Goal: Task Accomplishment & Management: Complete application form

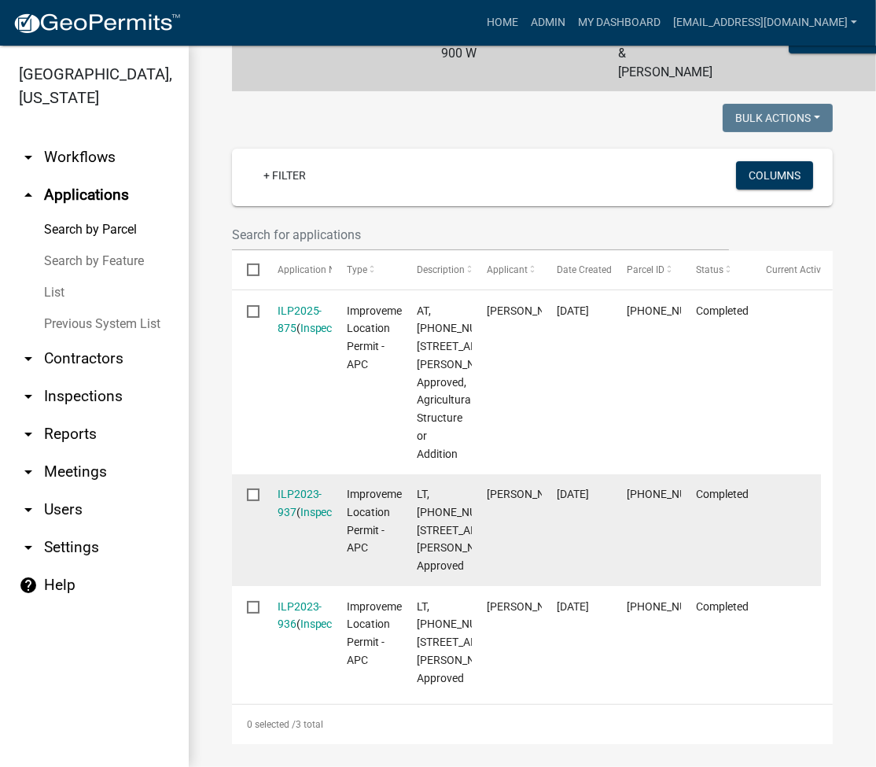
scroll to position [215, 0]
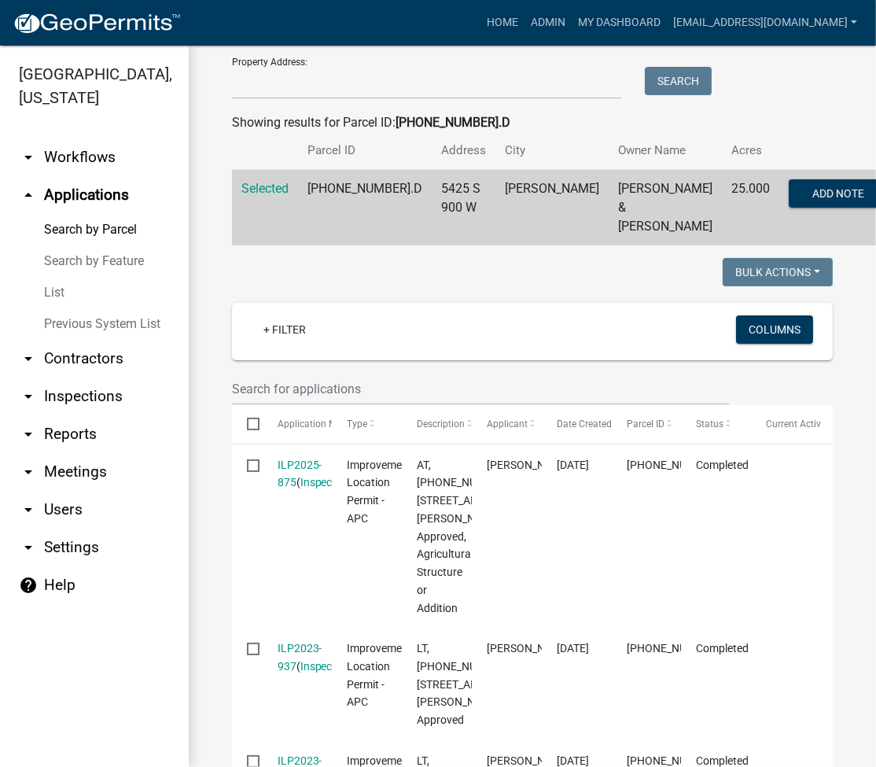
click at [64, 233] on link "Search by Parcel" at bounding box center [94, 229] width 189 height 31
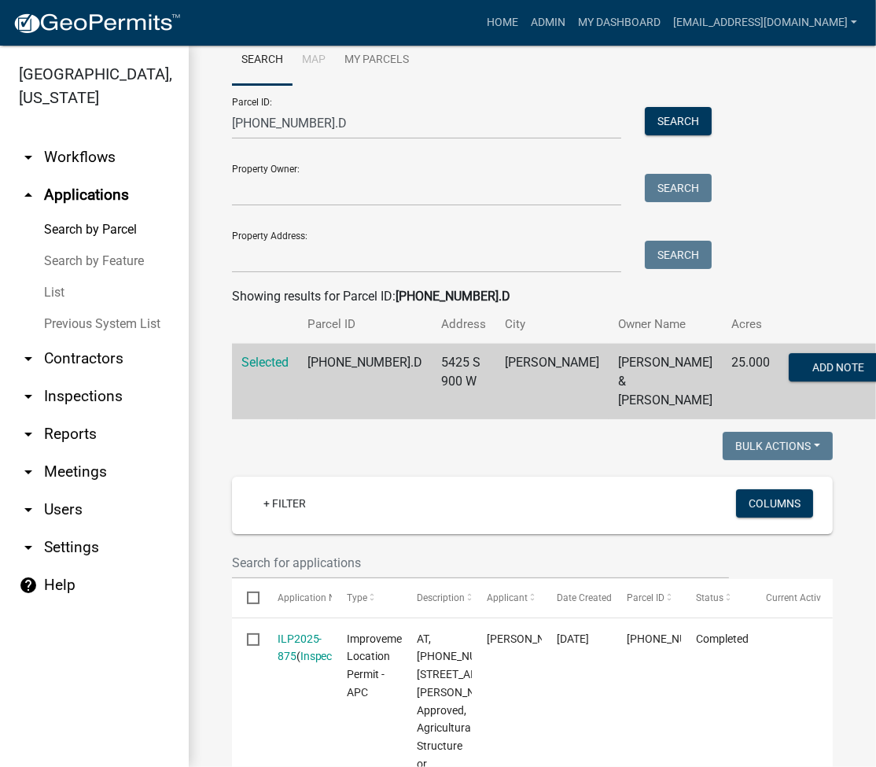
scroll to position [0, 0]
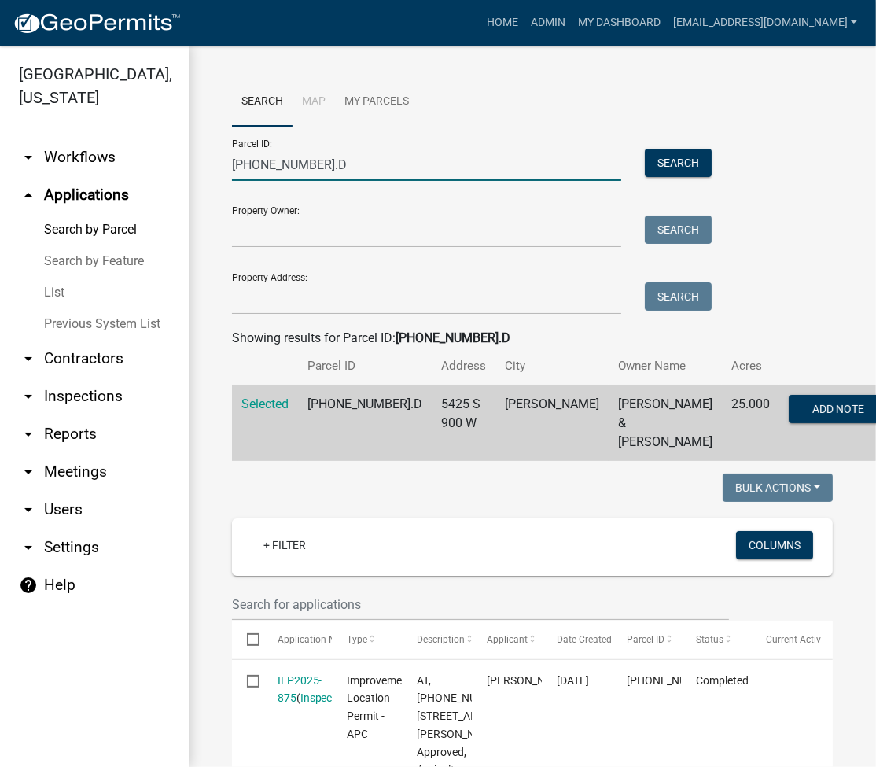
click at [267, 170] on input "015-033-002.D" at bounding box center [426, 165] width 389 height 32
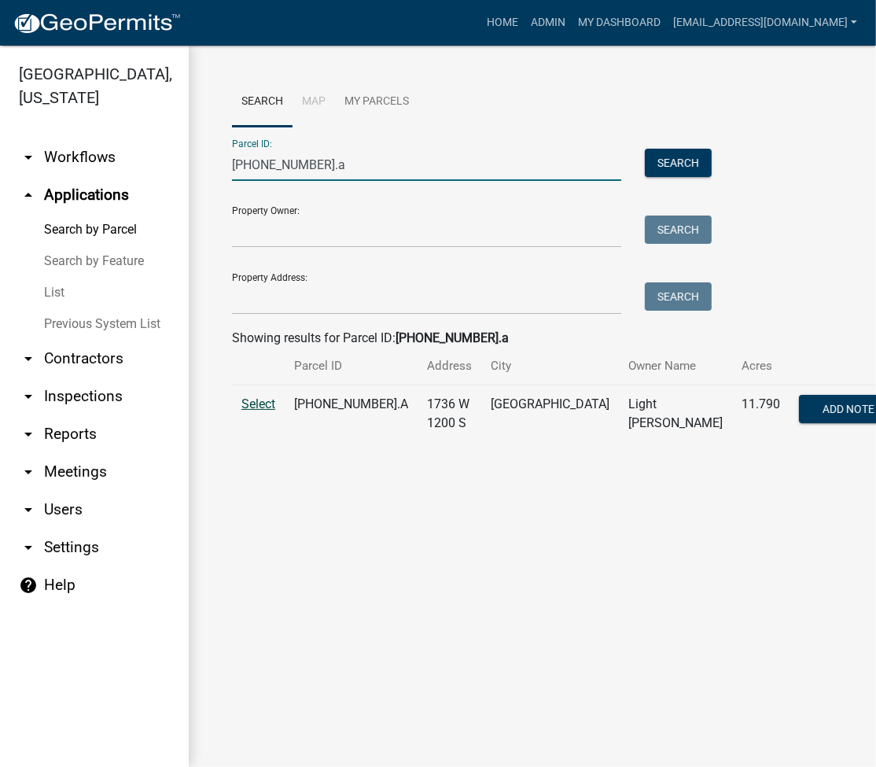
type input "035-063-001.a"
click at [264, 403] on span "Select" at bounding box center [258, 403] width 34 height 15
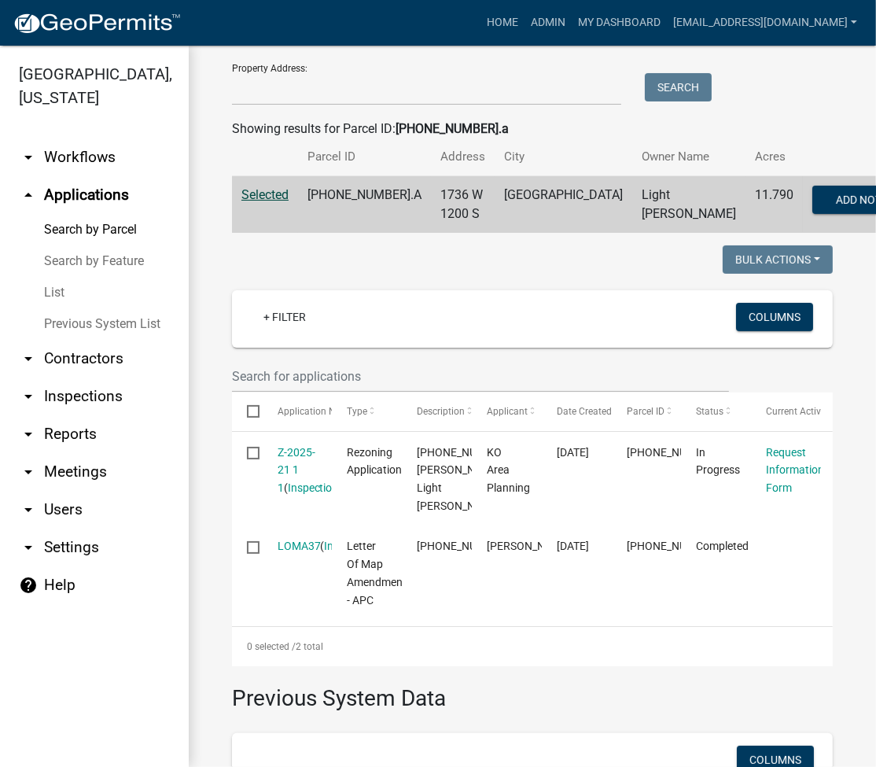
scroll to position [419, 0]
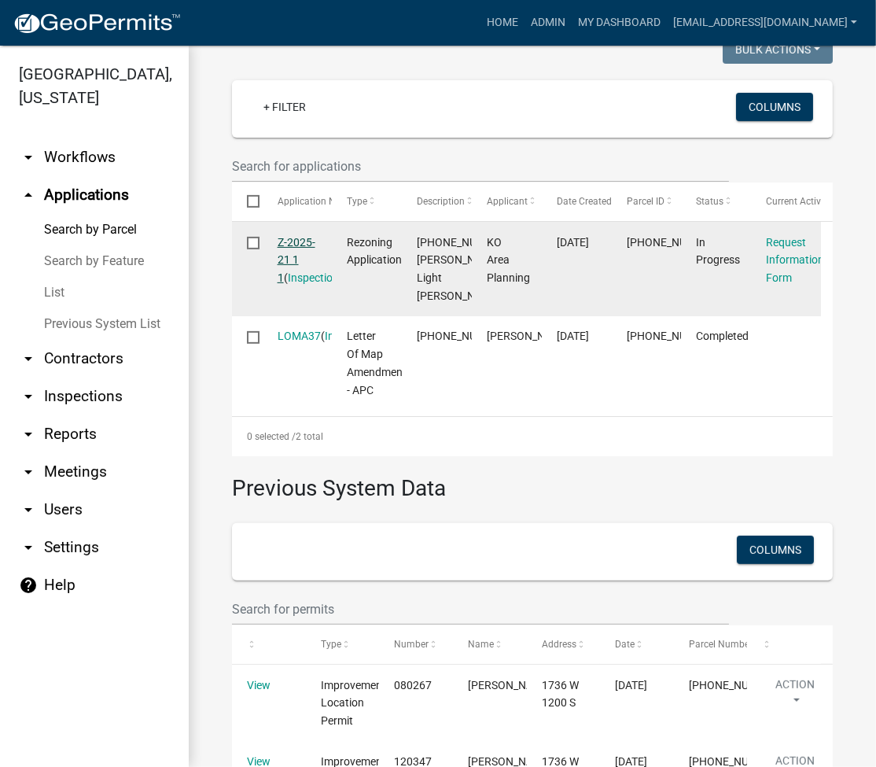
click at [307, 256] on link "Z-2025-21 1 1" at bounding box center [297, 260] width 38 height 49
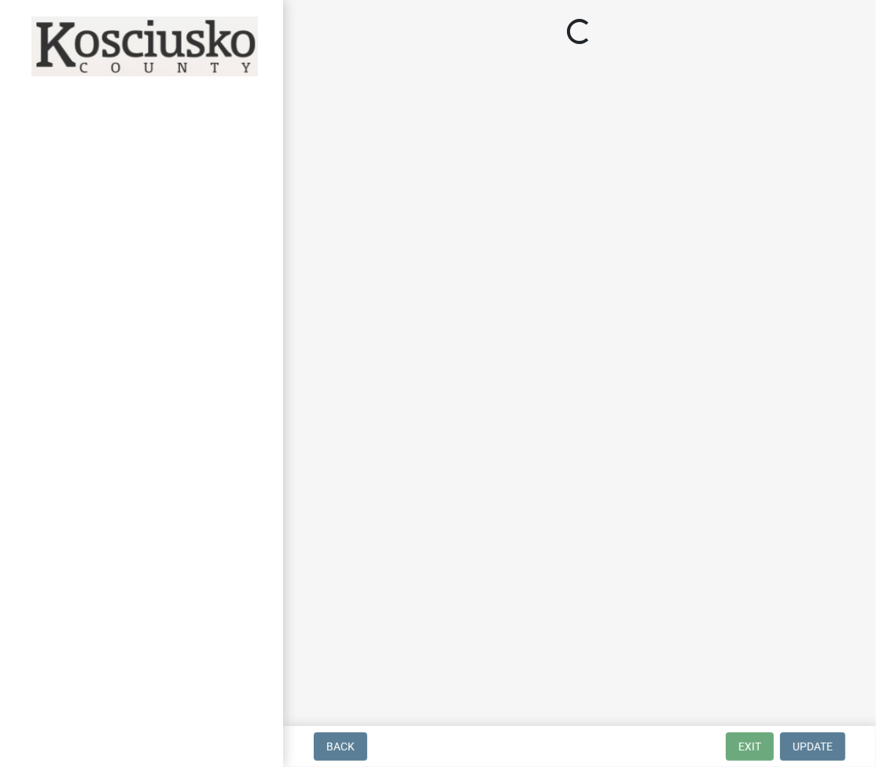
select select "ea119d11-e52e-4559-b746-af06211fe819"
select select "1a0df9d1-9b85-4f0f-a9bd-f69fcb724106"
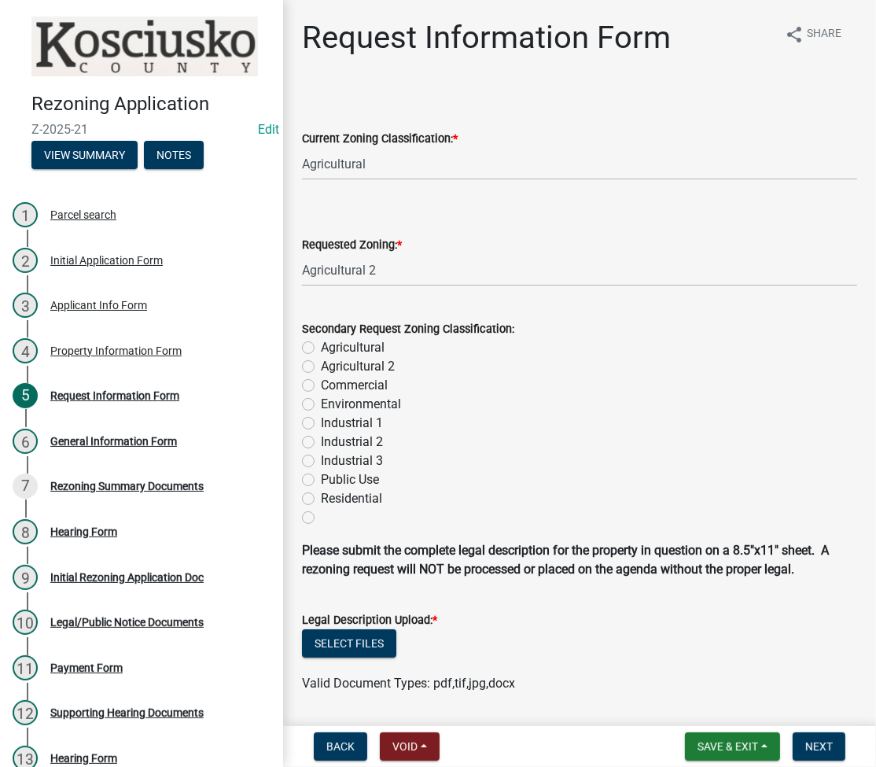
scroll to position [209, 0]
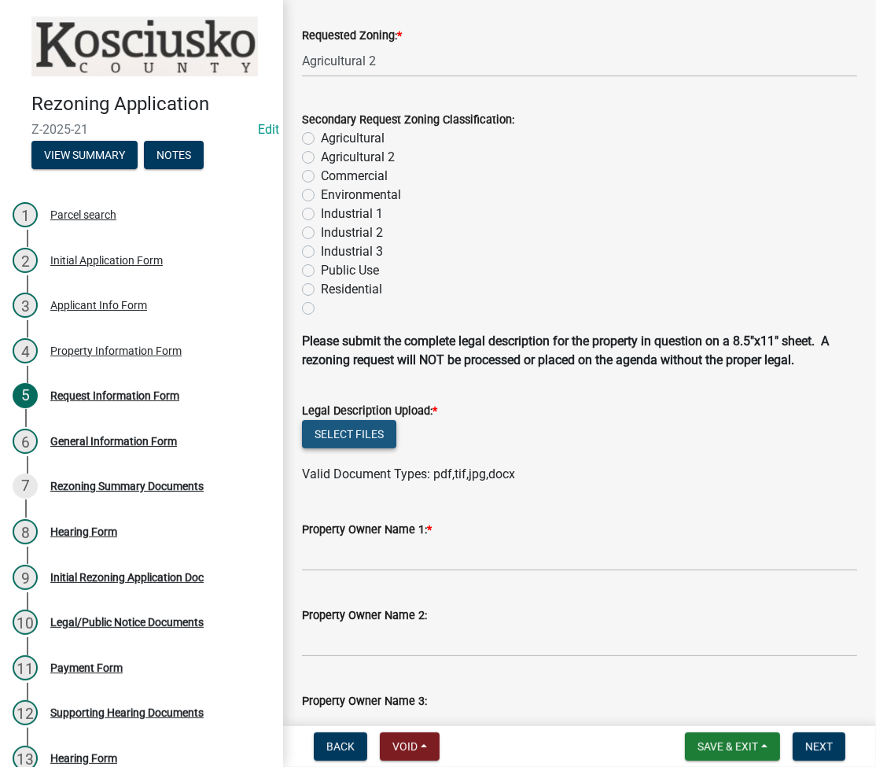
click at [349, 437] on button "Select files" at bounding box center [349, 434] width 94 height 28
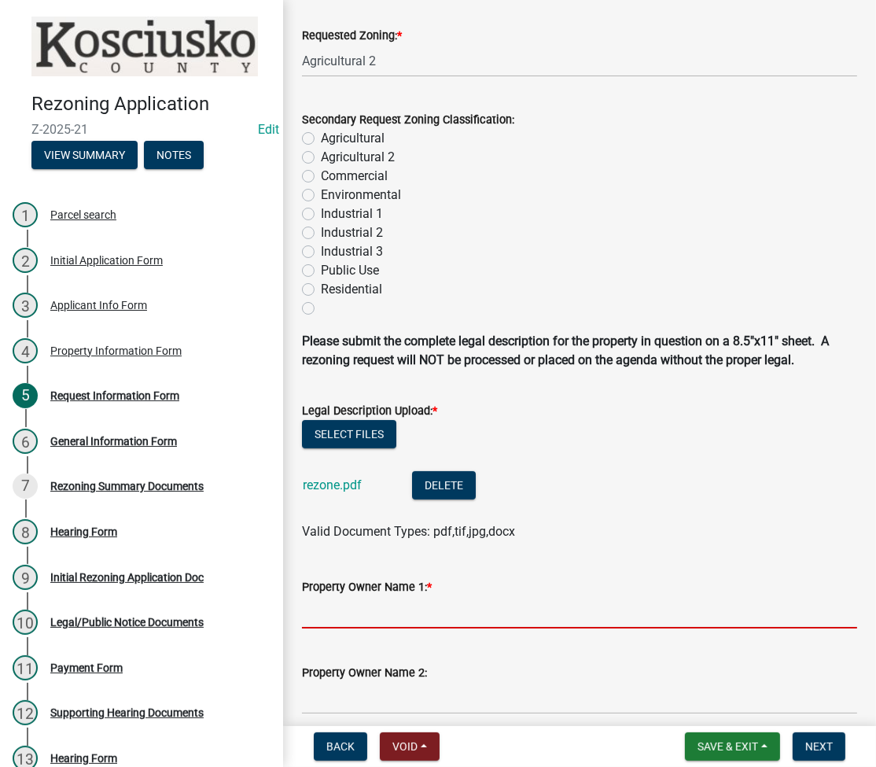
click at [392, 606] on input "Property Owner Name 1: *" at bounding box center [579, 612] width 555 height 32
type input "k"
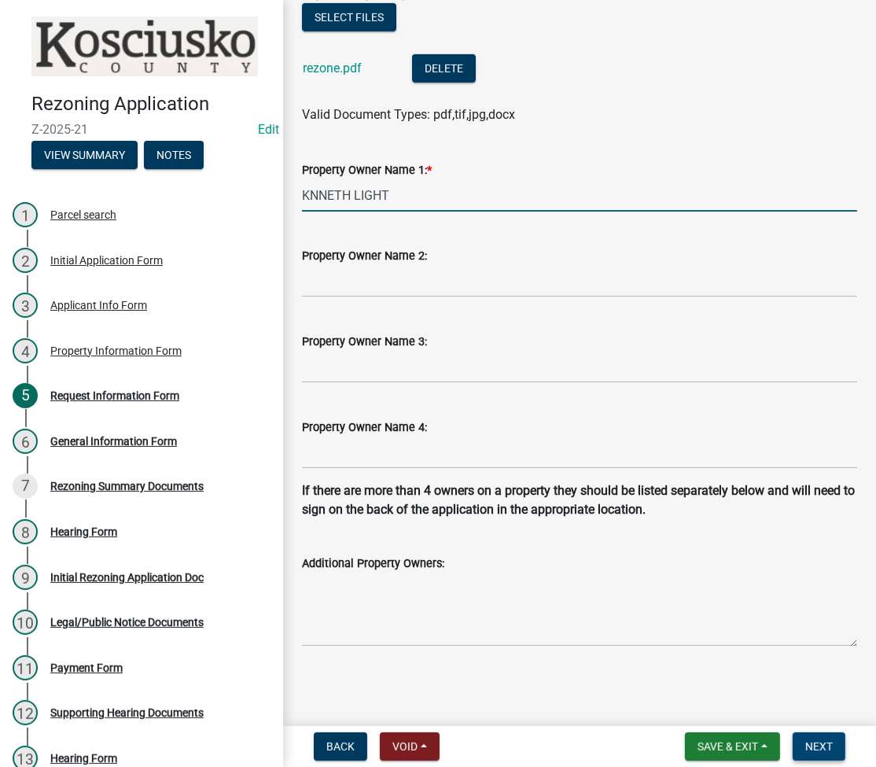
type input "KNNETH LIGHT"
click at [816, 749] on span "Next" at bounding box center [819, 746] width 28 height 13
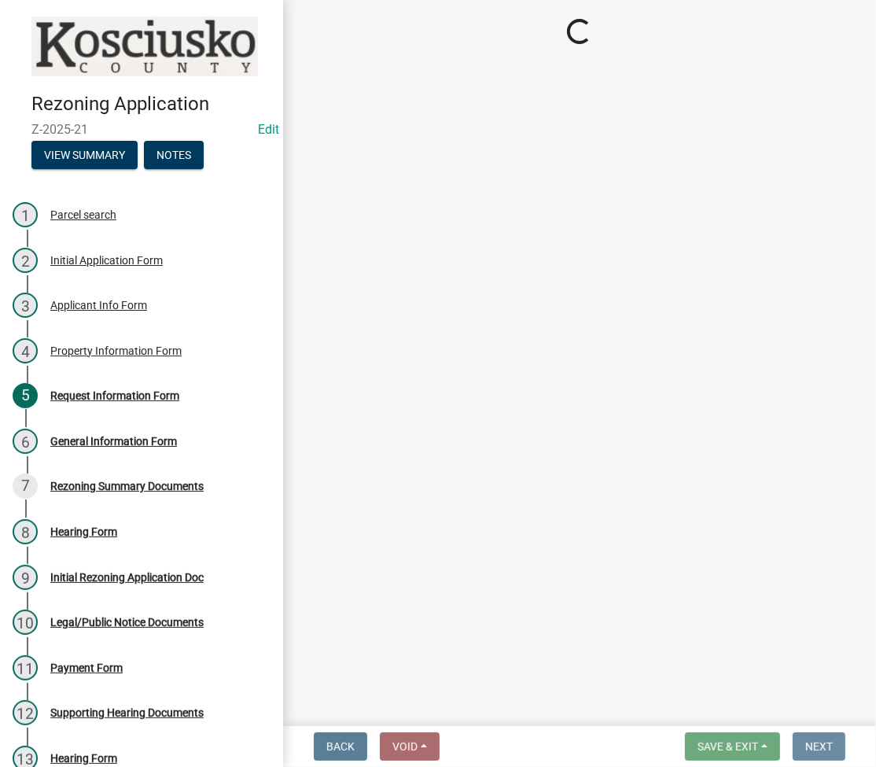
scroll to position [0, 0]
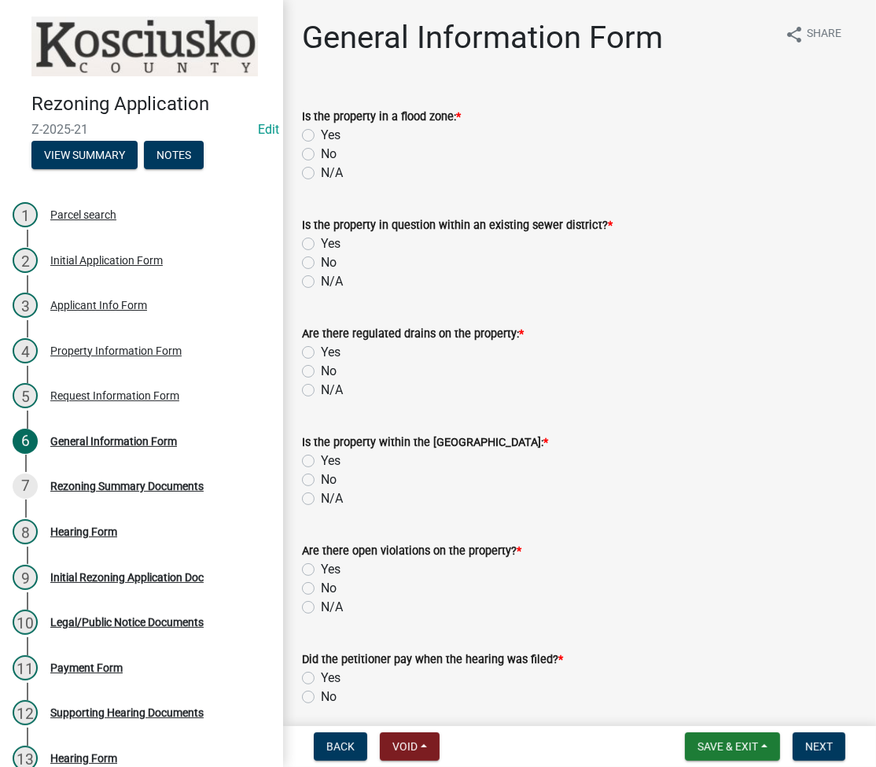
click at [321, 132] on label "Yes" at bounding box center [331, 135] width 20 height 19
click at [321, 132] on input "Yes" at bounding box center [326, 131] width 10 height 10
radio input "true"
click at [321, 263] on label "No" at bounding box center [329, 262] width 16 height 19
click at [321, 263] on input "No" at bounding box center [326, 258] width 10 height 10
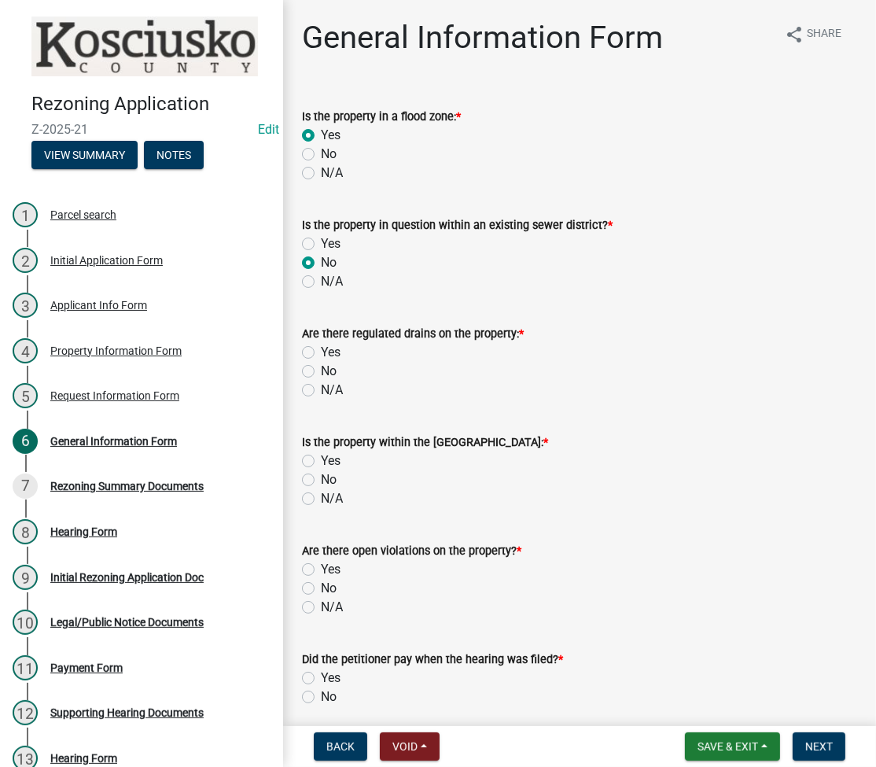
radio input "true"
click at [321, 351] on label "Yes" at bounding box center [331, 352] width 20 height 19
click at [321, 351] on input "Yes" at bounding box center [326, 348] width 10 height 10
radio input "true"
click at [321, 475] on label "No" at bounding box center [329, 479] width 16 height 19
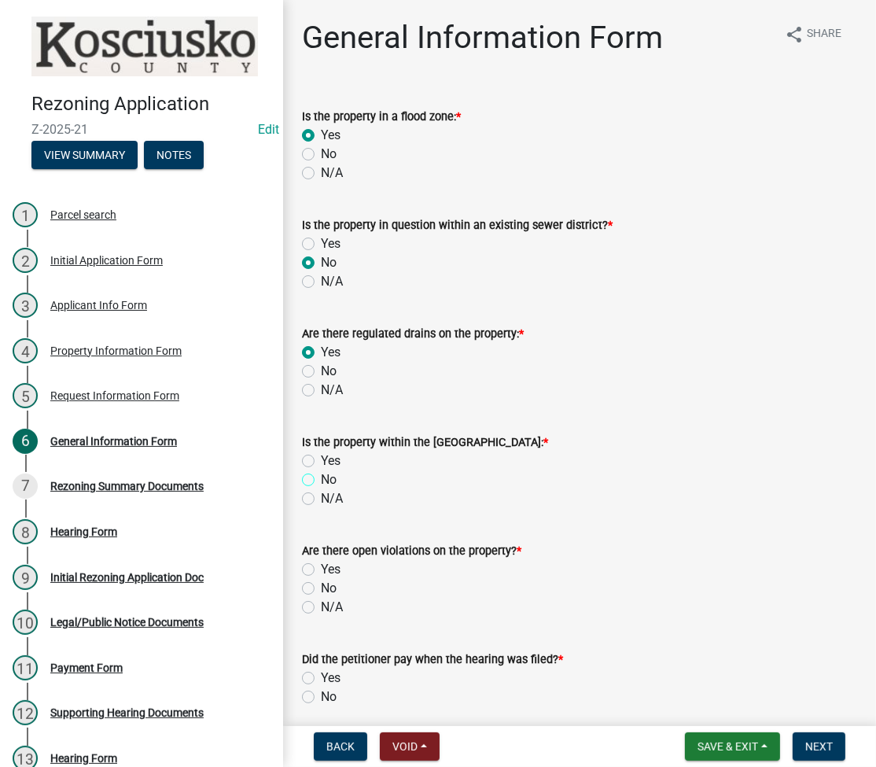
click at [321, 475] on input "No" at bounding box center [326, 475] width 10 height 10
radio input "true"
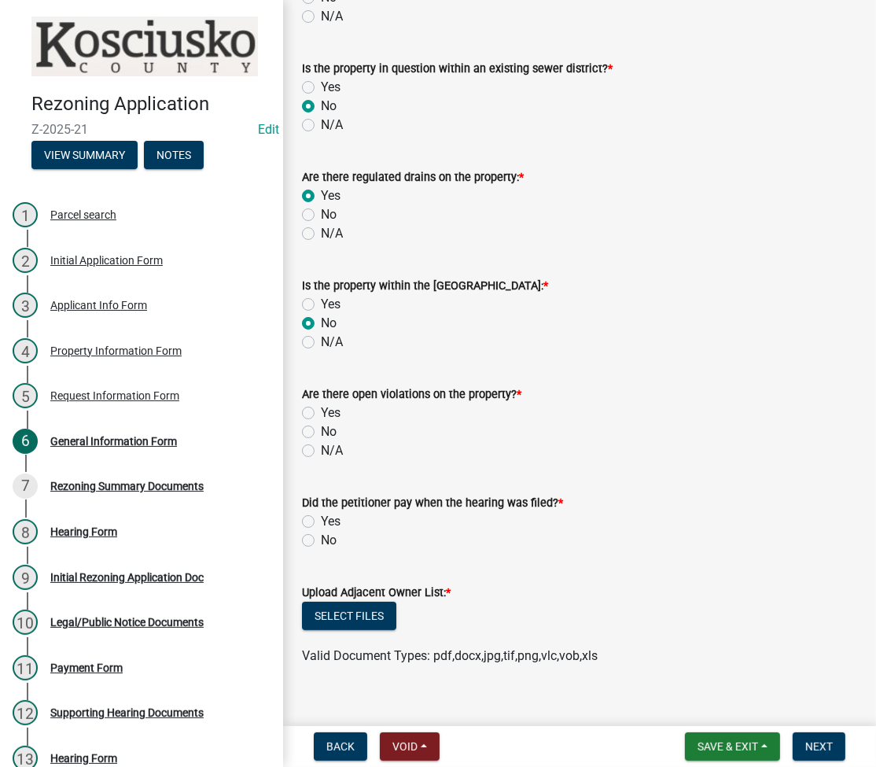
scroll to position [177, 0]
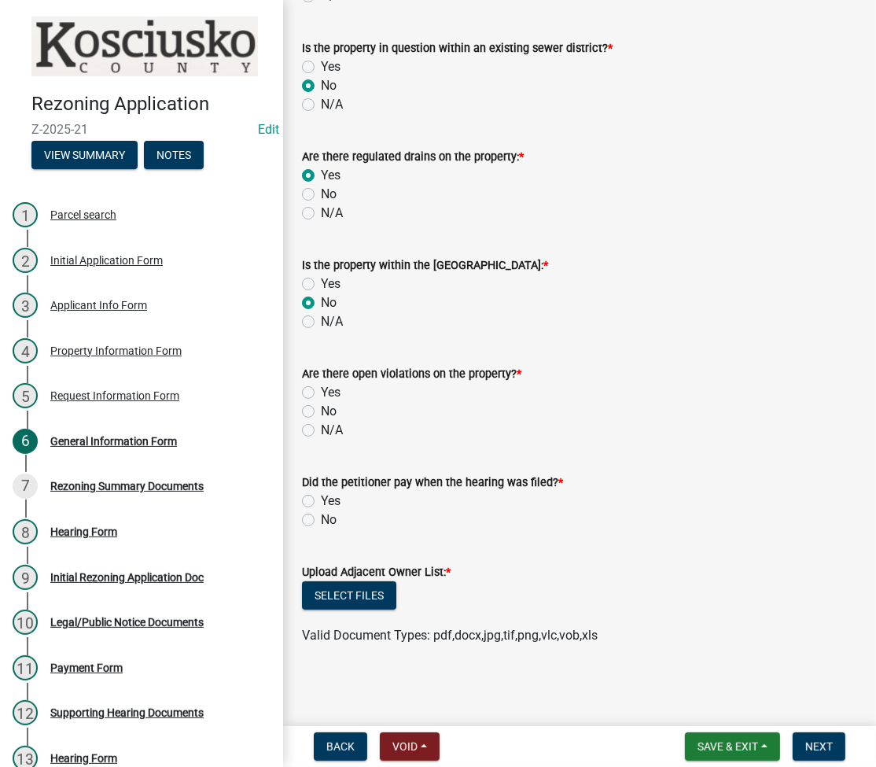
click at [321, 412] on label "No" at bounding box center [329, 411] width 16 height 19
click at [321, 412] on input "No" at bounding box center [326, 407] width 10 height 10
radio input "true"
click at [321, 502] on label "Yes" at bounding box center [331, 500] width 20 height 19
click at [321, 502] on input "Yes" at bounding box center [326, 496] width 10 height 10
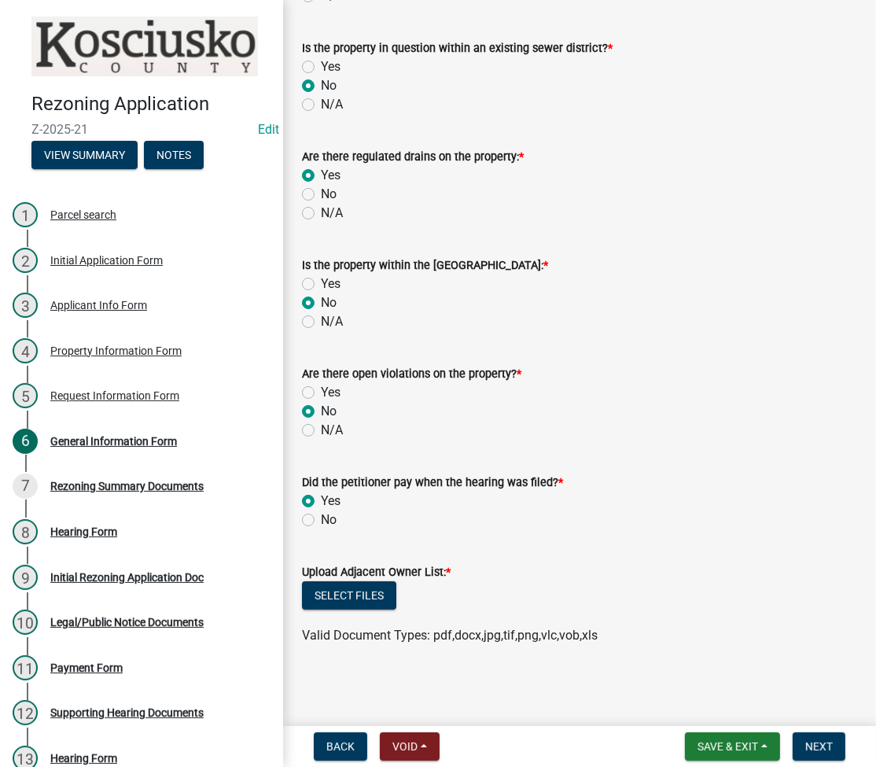
radio input "true"
click at [349, 589] on button "Select files" at bounding box center [349, 595] width 94 height 28
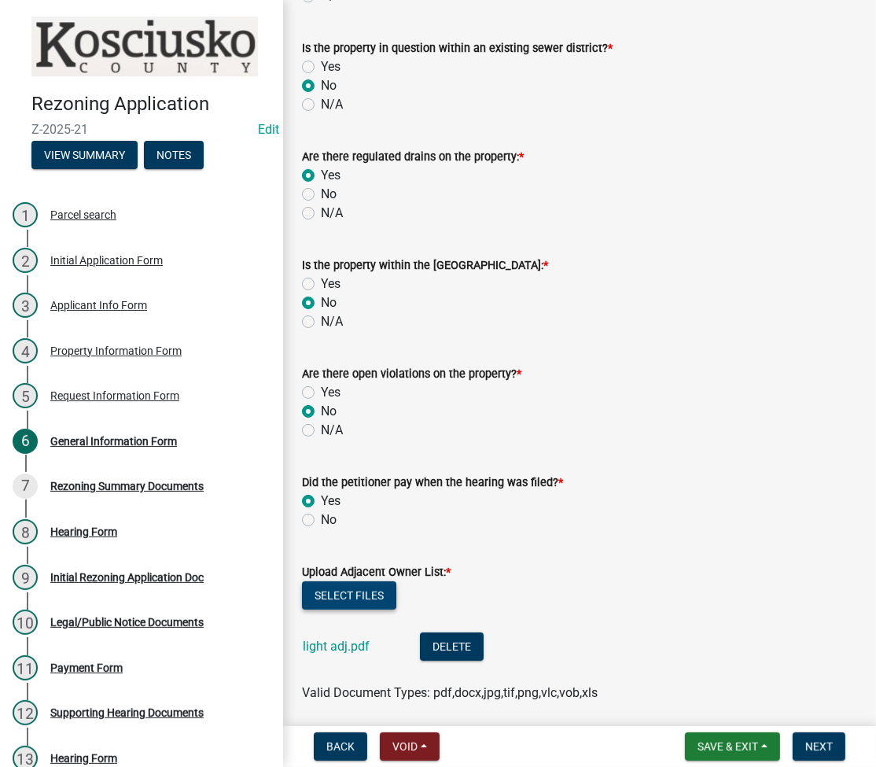
scroll to position [234, 0]
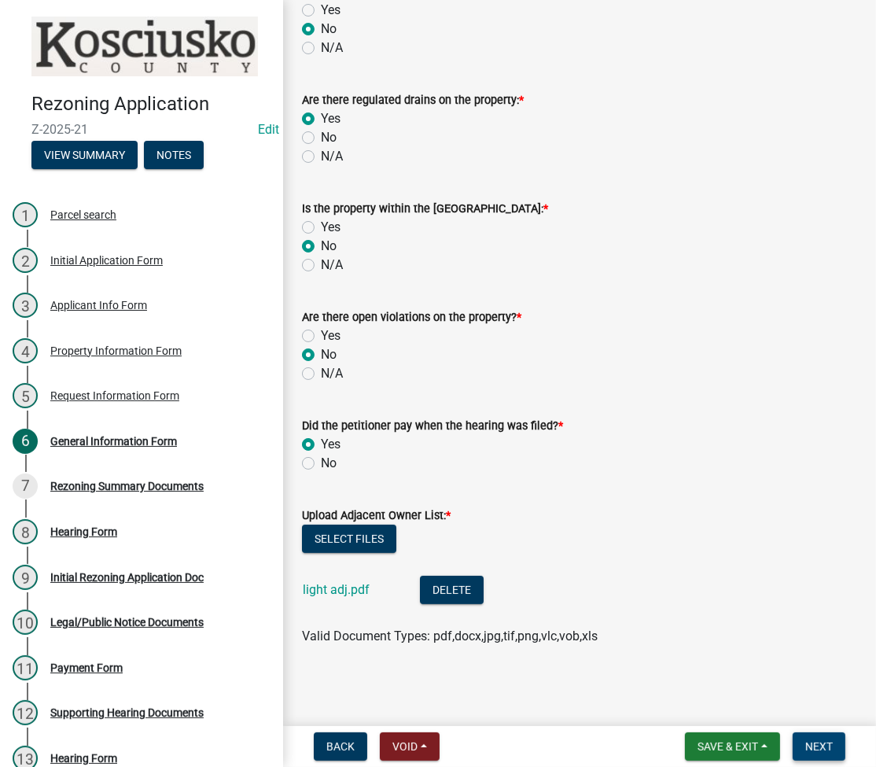
click at [811, 738] on button "Next" at bounding box center [819, 746] width 53 height 28
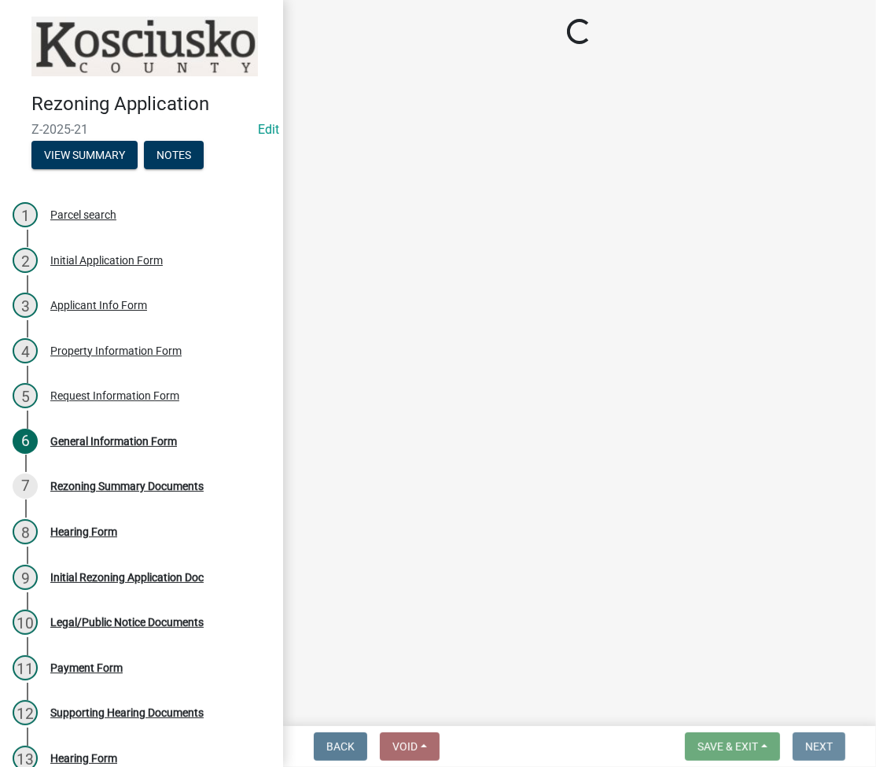
scroll to position [0, 0]
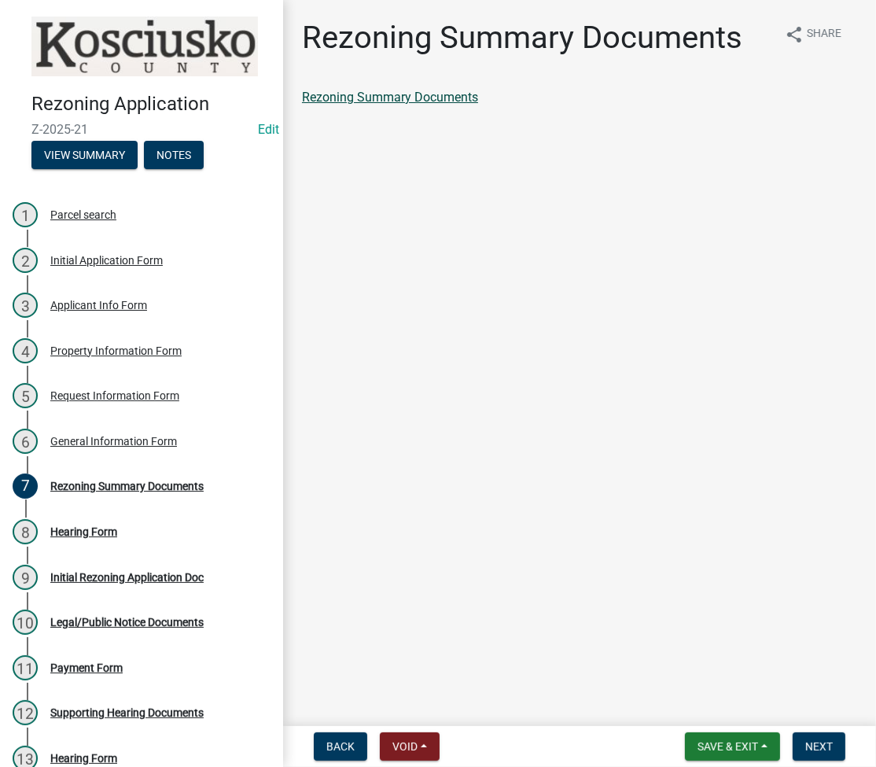
click at [413, 102] on link "Rezoning Summary Documents" at bounding box center [390, 97] width 176 height 15
click at [826, 742] on span "Next" at bounding box center [819, 746] width 28 height 13
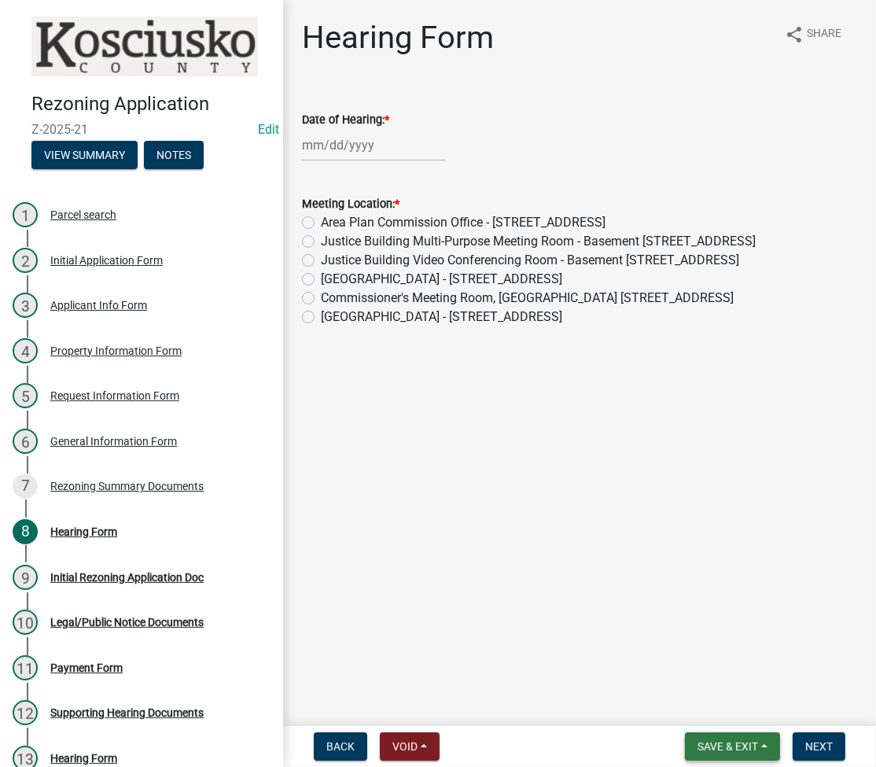
click at [706, 744] on span "Save & Exit" at bounding box center [727, 746] width 61 height 13
click at [705, 709] on button "Save & Exit" at bounding box center [717, 705] width 126 height 38
